Goal: Information Seeking & Learning: Learn about a topic

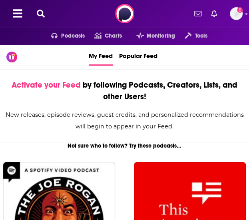
click at [48, 19] on div "Podcasts Charts Monitoring Tools For Business For Podcasters More Add a profile…" at bounding box center [124, 13] width 249 height 27
click at [45, 16] on button at bounding box center [40, 13] width 13 height 9
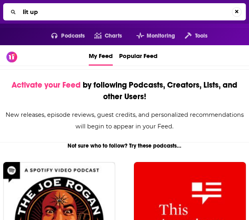
type input "lit up"
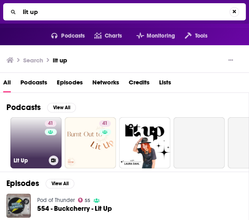
click at [14, 135] on link "41 Lit Up" at bounding box center [35, 142] width 51 height 51
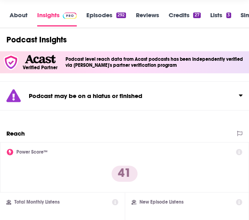
scroll to position [111, 0]
